Goal: Task Accomplishment & Management: Manage account settings

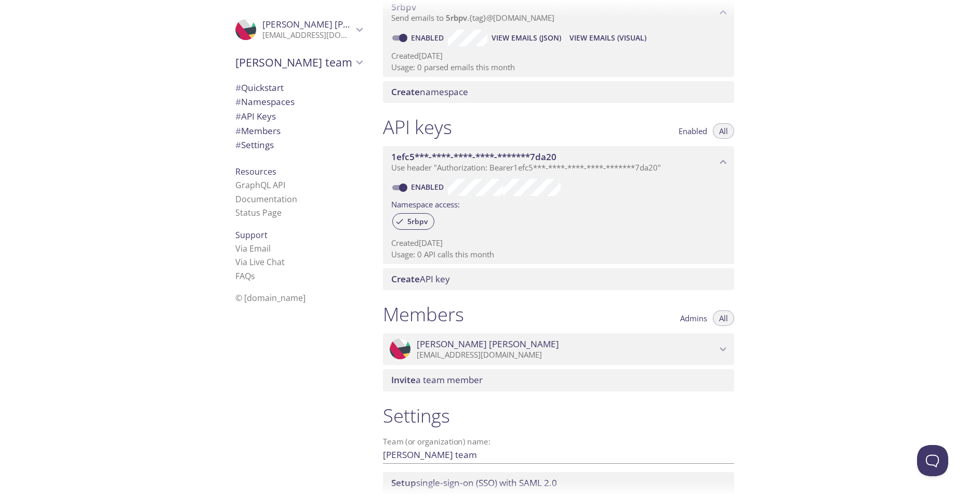
scroll to position [242, 0]
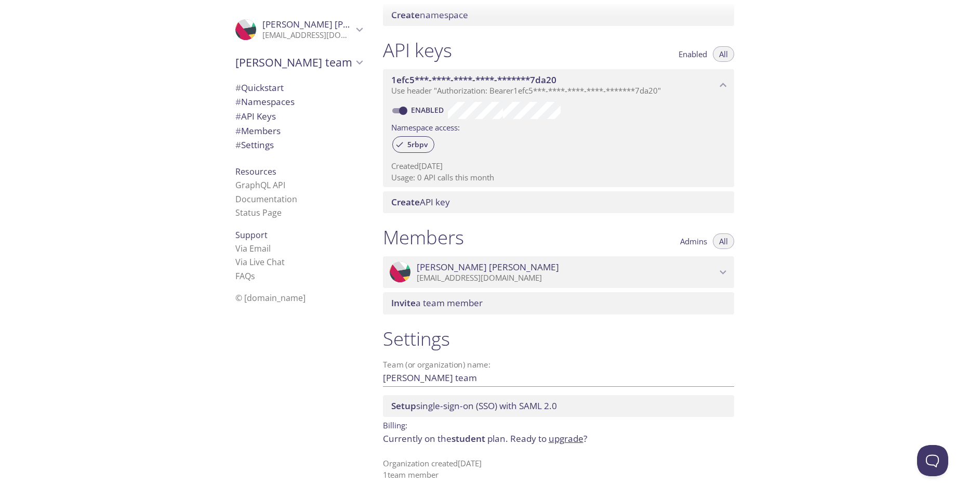
click at [255, 129] on span "# Members" at bounding box center [257, 131] width 45 height 12
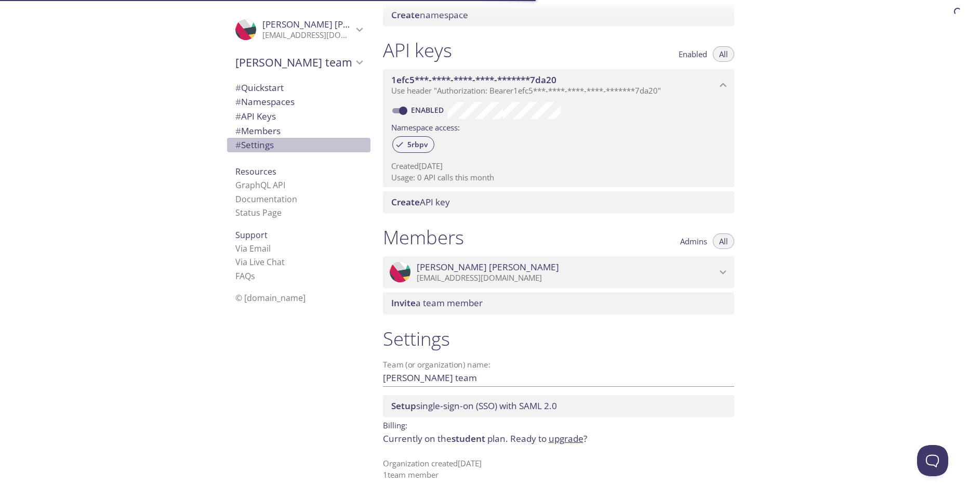
click at [255, 140] on span "# Settings" at bounding box center [254, 145] width 38 height 12
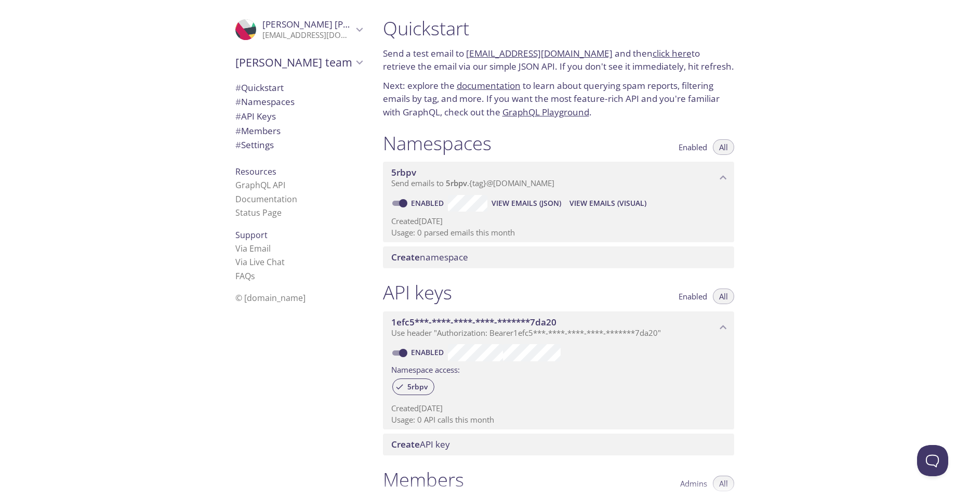
click at [760, 185] on div "Quickstart Send a test email to [EMAIL_ADDRESS][DOMAIN_NAME] and then click her…" at bounding box center [672, 248] width 595 height 497
